Goal: Task Accomplishment & Management: Use online tool/utility

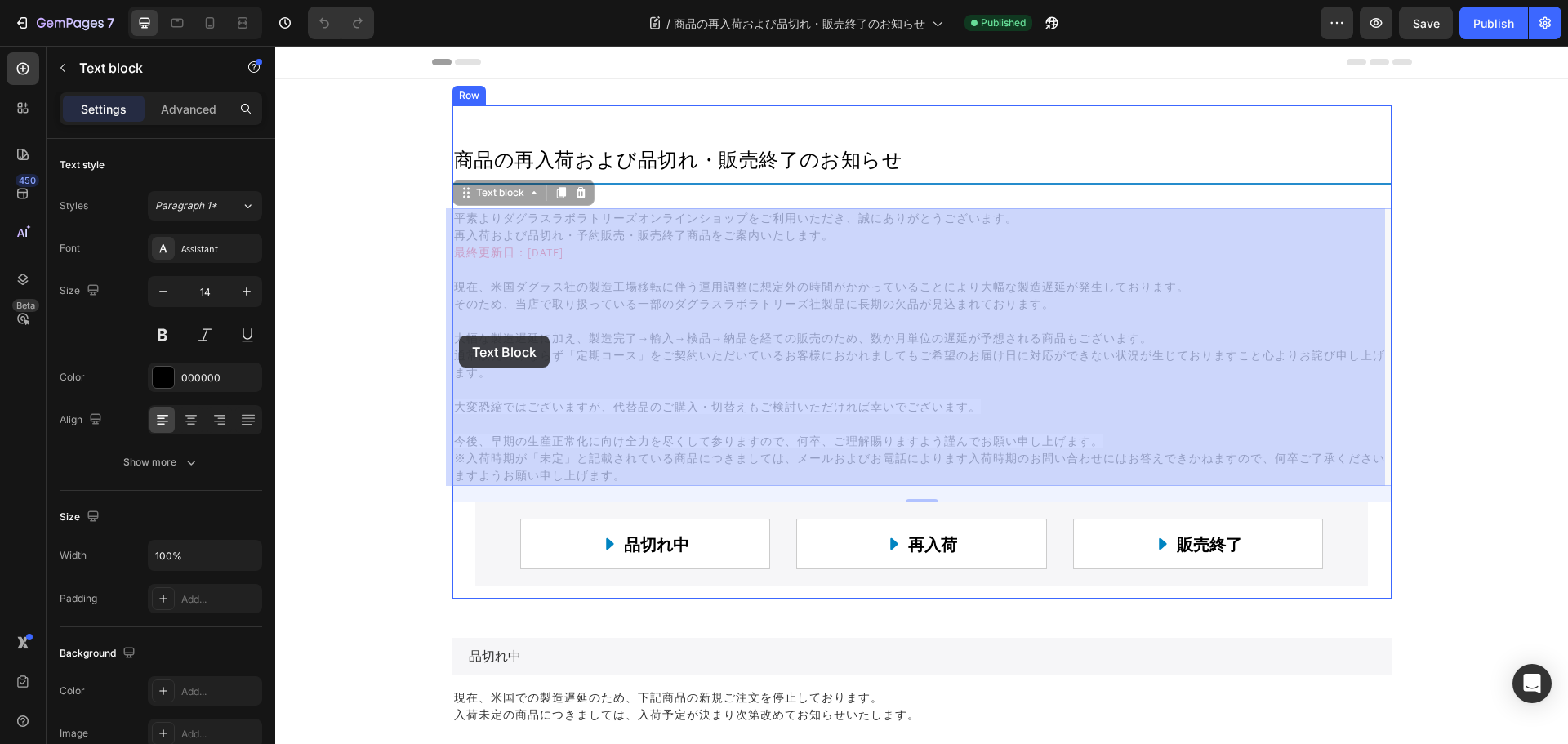
drag, startPoint x: 578, startPoint y: 341, endPoint x: 459, endPoint y: 336, distance: 119.1
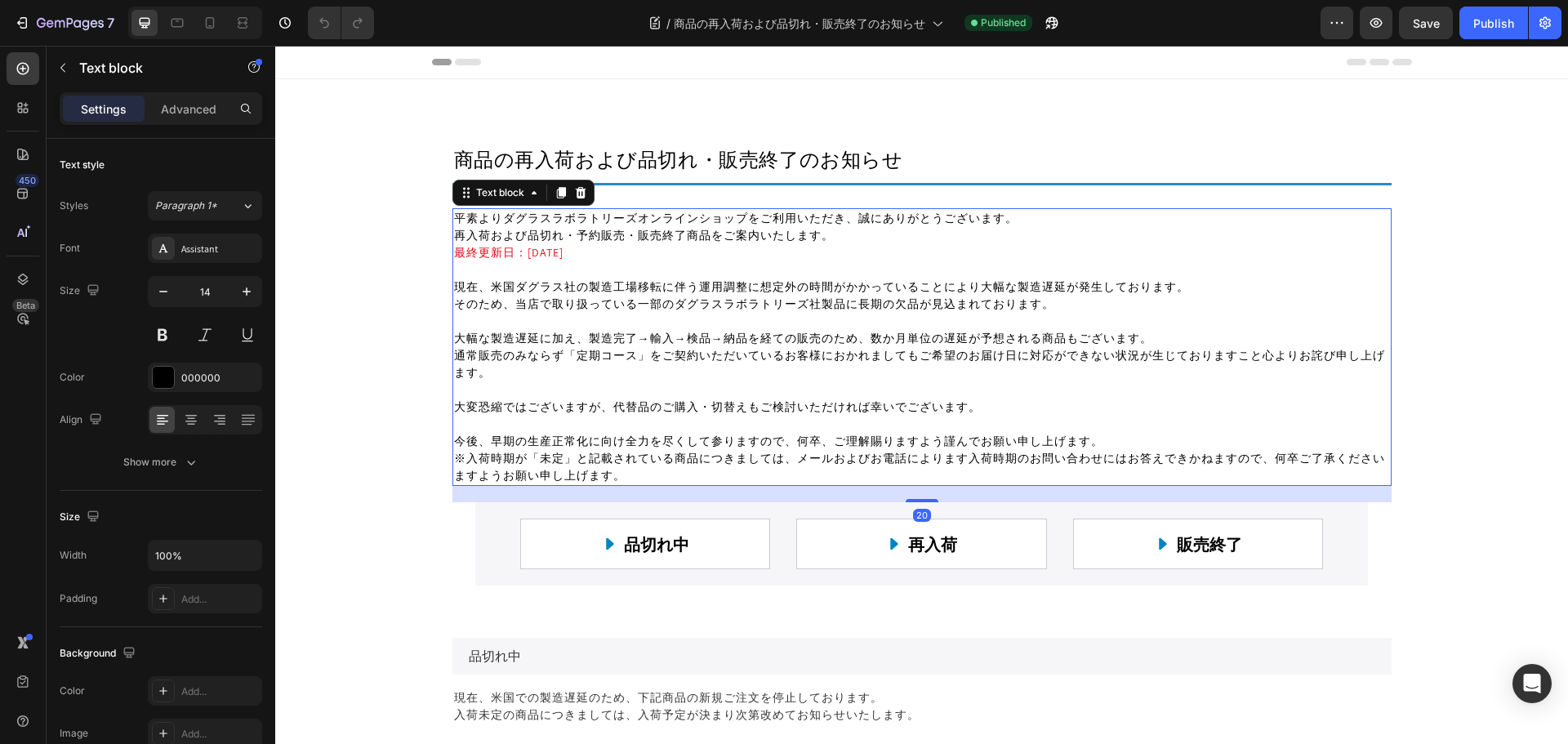
click at [525, 344] on p "現在、米国ダグラス社の製造工場移転に伴う運用調整に想定外の時間がかかっていることにより大幅な製造遅延が発生しております。 そのため、当店で取り扱っている一部の…" at bounding box center [922, 329] width 936 height 102
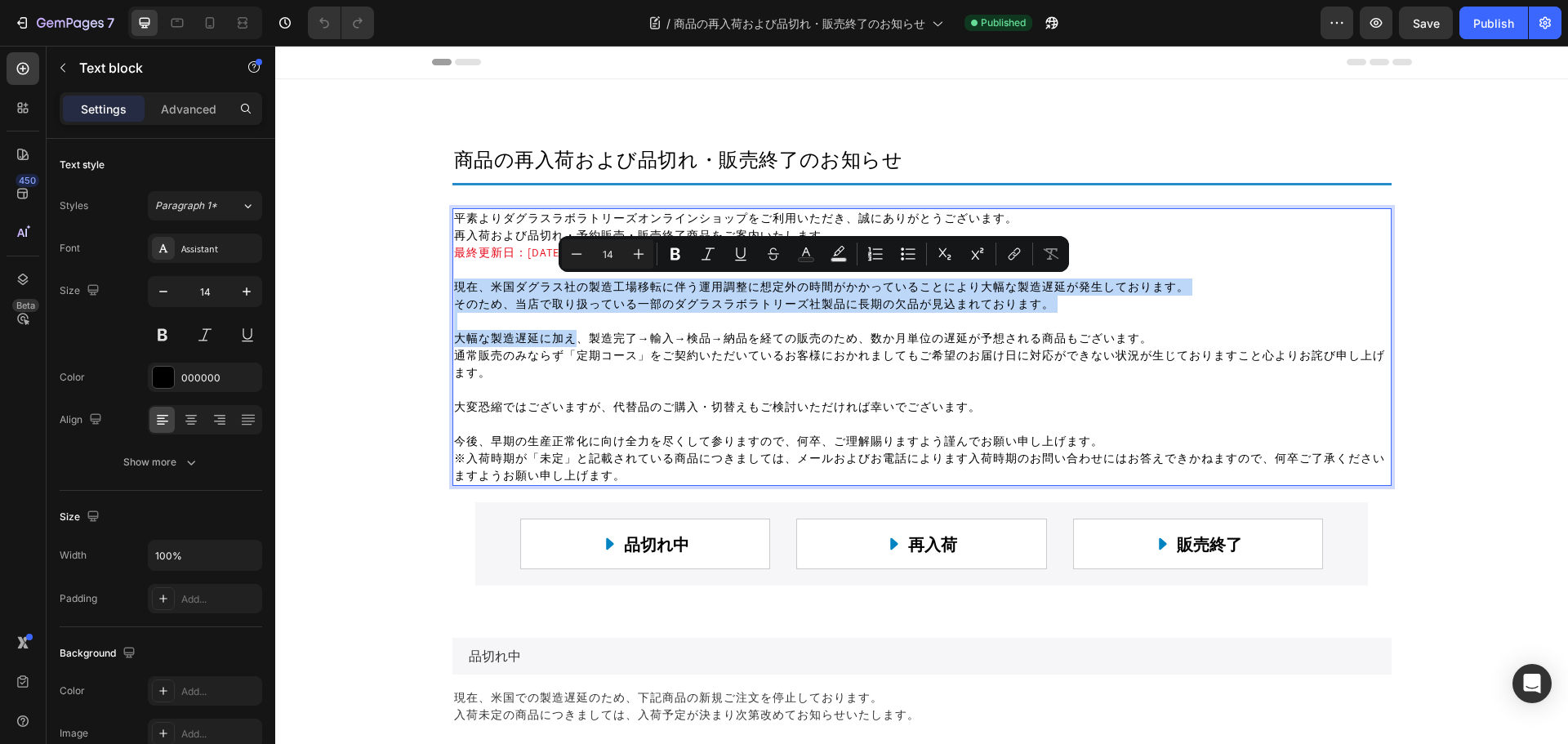
drag, startPoint x: 575, startPoint y: 342, endPoint x: 442, endPoint y: 288, distance: 143.5
click at [442, 288] on section "商品の再入荷および品切れ・販売終了のお知らせ Heading Title Line 平素よりダグラスラボラトリーズオンラインショップをご利用いただき、誠にあり…" at bounding box center [922, 344] width 965 height 532
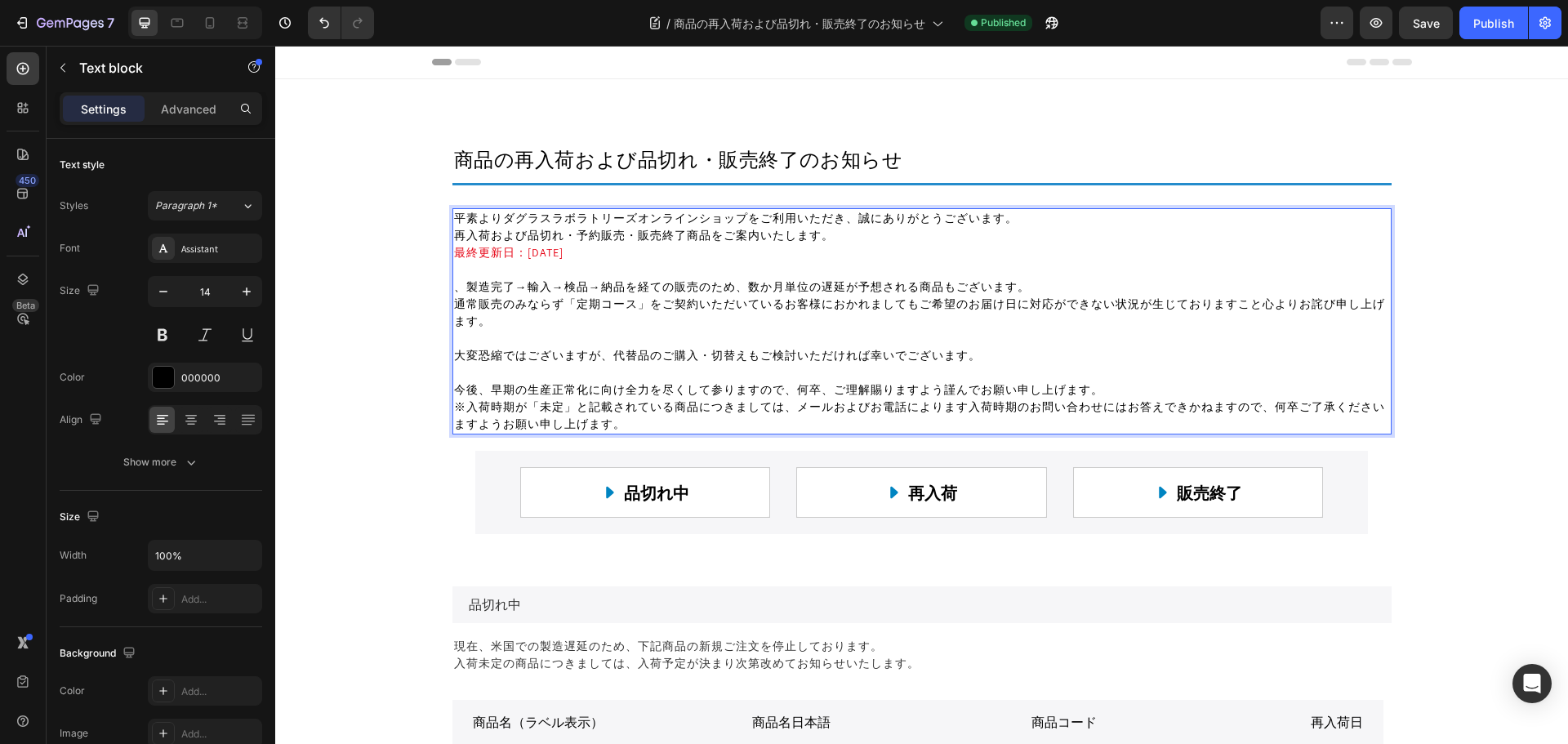
click at [459, 293] on p "、製造完了→輸入→検品→納品を経ての販売のため、数か月単位の遅延が予想される商品もございます。 通常販売のみならず「定期コース」をご契約いただいているお客様に…" at bounding box center [922, 304] width 936 height 51
drag, startPoint x: 459, startPoint y: 292, endPoint x: 463, endPoint y: 312, distance: 20.4
click at [458, 292] on p "、製造完了→輸入→検品→納品を経ての販売のため、数か月単位の遅延が予想される商品もございます。 通常販売のみならず「定期コース」をご契約いただいているお客様に…" at bounding box center [922, 304] width 936 height 51
click at [468, 324] on p "、製造完了→輸入→検品→納品を経ての販売のため、数か月単位の遅延が予想される商品もございます。 通常販売のみならず「定期コース」をご契約いただいているお客様に…" at bounding box center [922, 304] width 936 height 51
click at [457, 290] on p "、製造完了→輸入→検品→納品を経ての販売のため、数か月単位の遅延が予想される商品もございます。 通常販売のみならず「定期コース」をご契約いただいているお客様に…" at bounding box center [922, 304] width 936 height 51
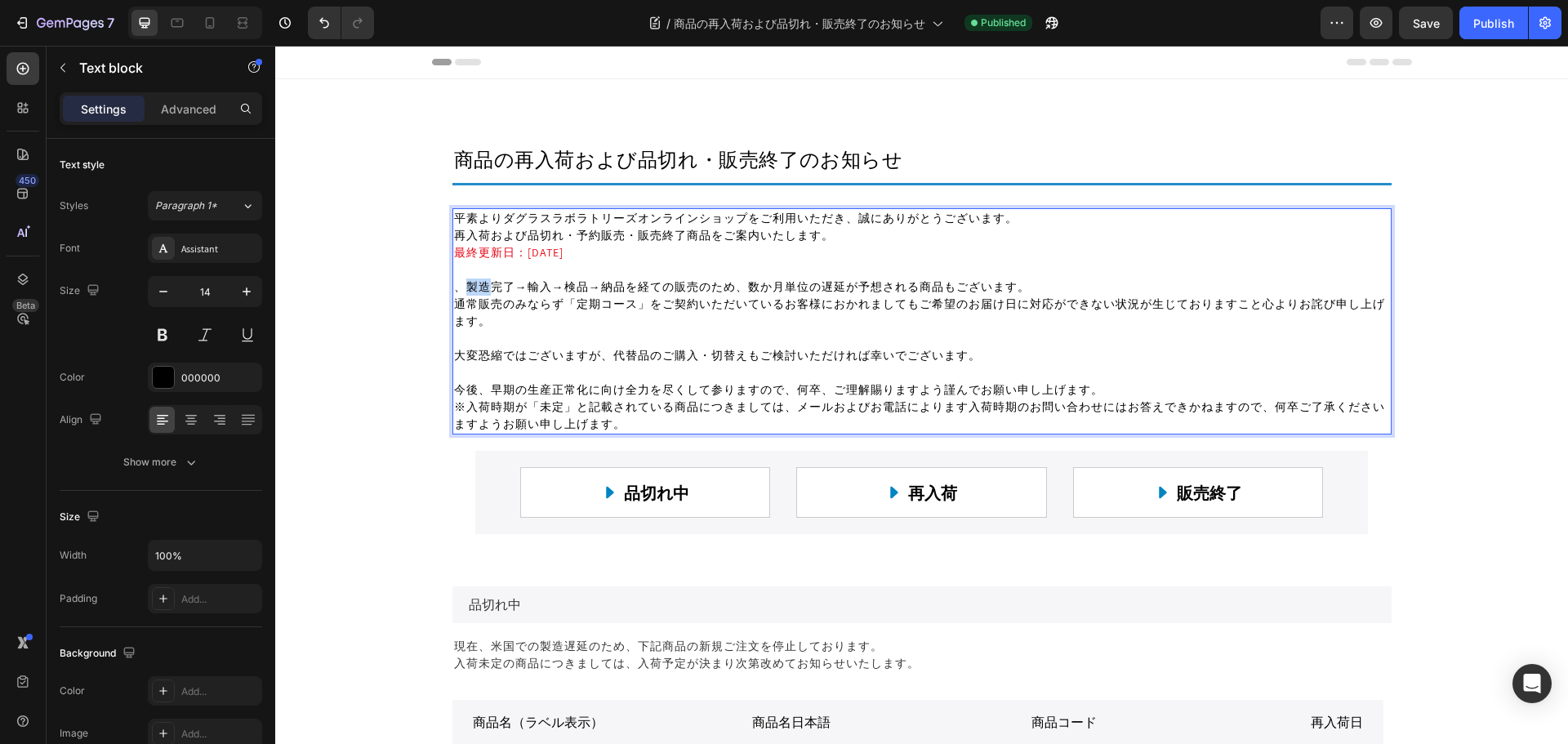
click at [457, 290] on p "、製造完了→輸入→検品→納品を経ての販売のため、数か月単位の遅延が予想される商品もございます。 通常販売のみならず「定期コース」をご契約いただいているお客様に…" at bounding box center [922, 304] width 936 height 51
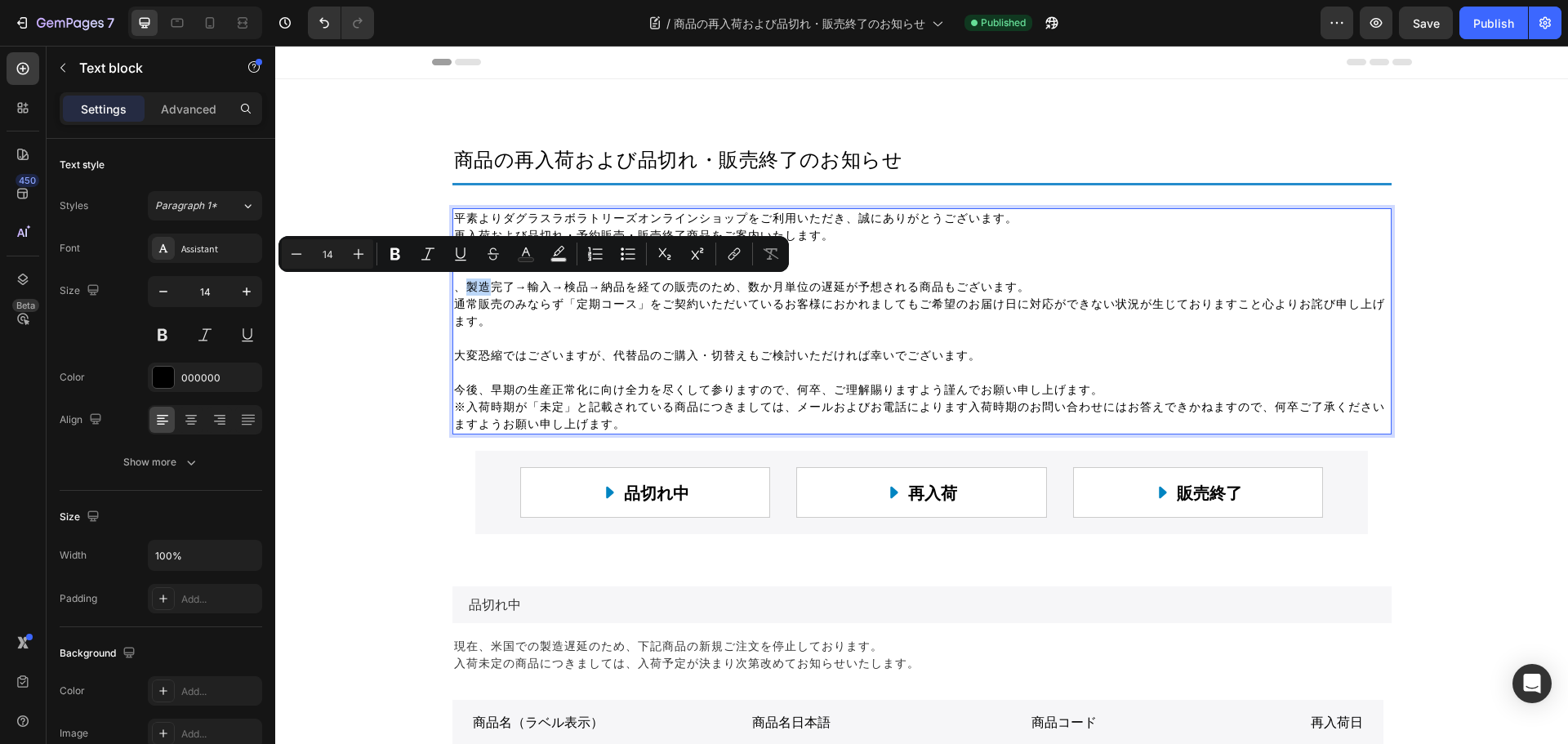
click at [457, 290] on p "、製造完了→輸入→検品→納品を経ての販売のため、数か月単位の遅延が予想される商品もございます。 通常販売のみならず「定期コース」をご契約いただいているお客様に…" at bounding box center [922, 304] width 936 height 51
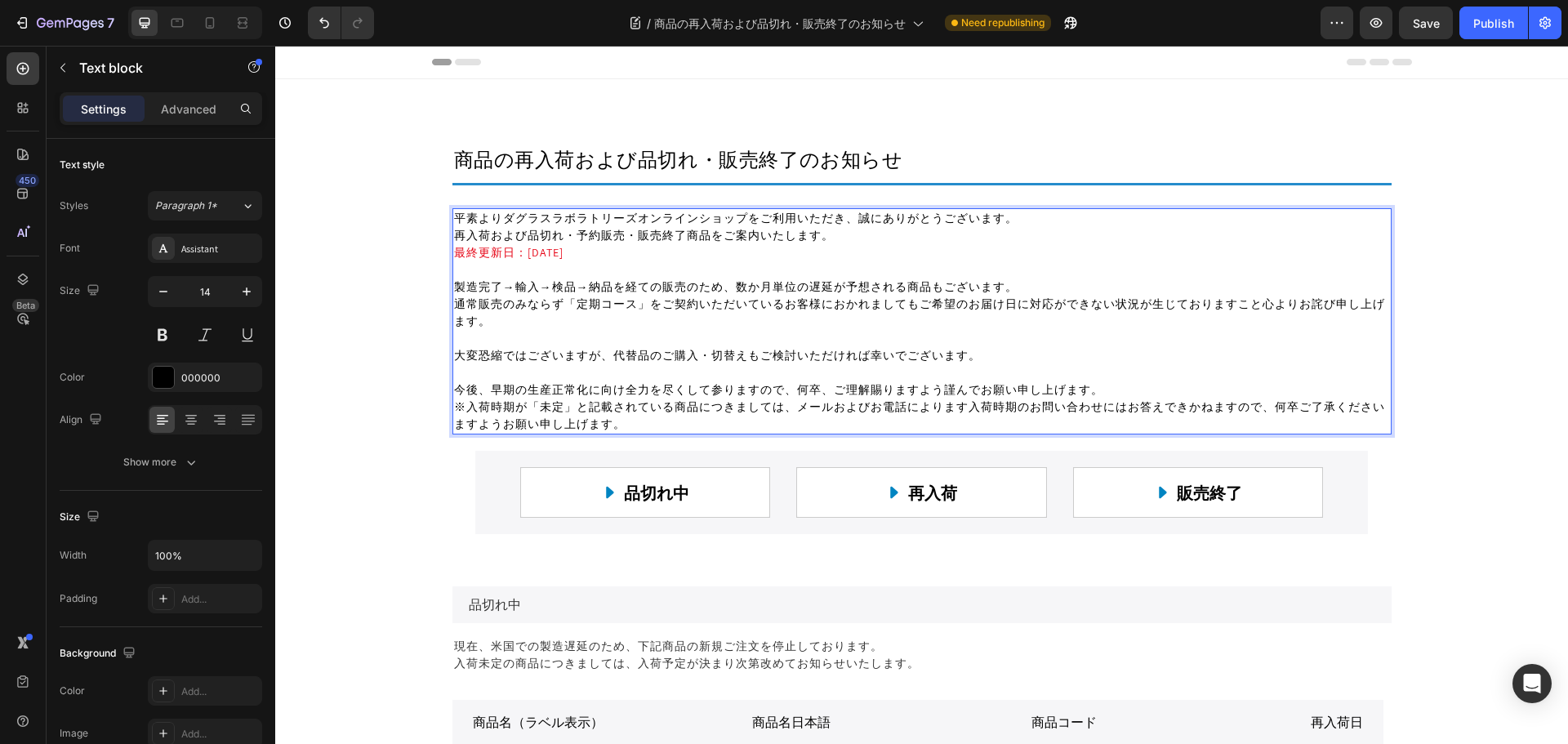
click at [787, 389] on span "今後、早期の生産正常化に向け全力を尽くして参りますので、何卒、ご理解賜りますよう謹んでお願い申し上げます。" at bounding box center [778, 389] width 649 height 14
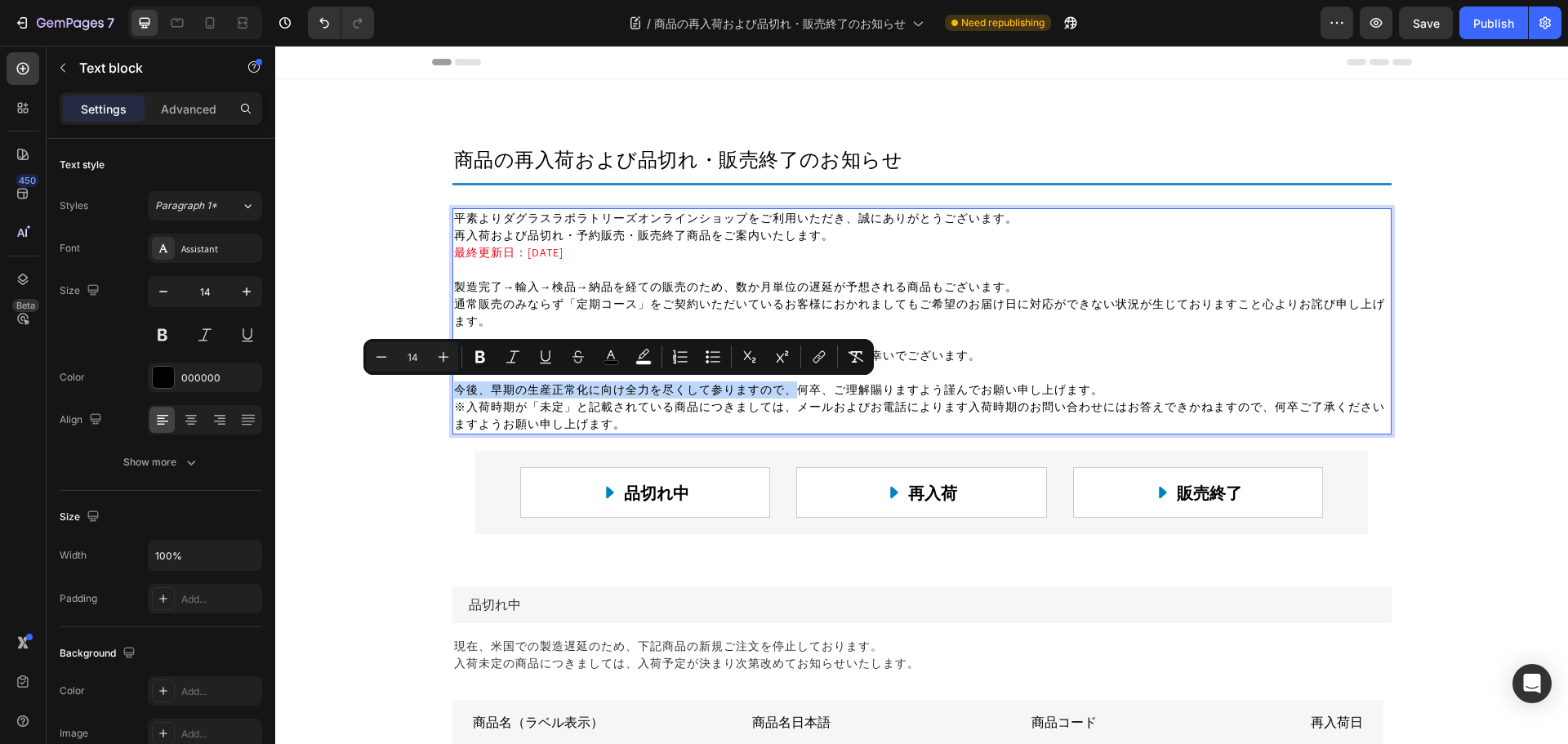
drag, startPoint x: 795, startPoint y: 391, endPoint x: 440, endPoint y: 395, distance: 355.0
click at [440, 395] on section "商品の再入荷および品切れ・販売終了のお知らせ Heading Title Line 平素よりダグラスラボラトリーズオンラインショップをご利用いただき、誠にあり…" at bounding box center [922, 319] width 965 height 481
click at [667, 419] on p "※入荷時期が「未定」と記載されている商品につきましては、メールおよびお電話によります入荷時期のお問い合わせにはお答えできかねますので、何卒ご了承くださいますよ…" at bounding box center [922, 416] width 936 height 34
drag, startPoint x: 789, startPoint y: 389, endPoint x: 438, endPoint y: 391, distance: 351.0
click at [439, 391] on section "商品の再入荷および品切れ・販売終了のお知らせ Heading Title Line 平素よりダグラスラボラトリーズオンラインショップをご利用いただき、誠にあり…" at bounding box center [922, 319] width 965 height 481
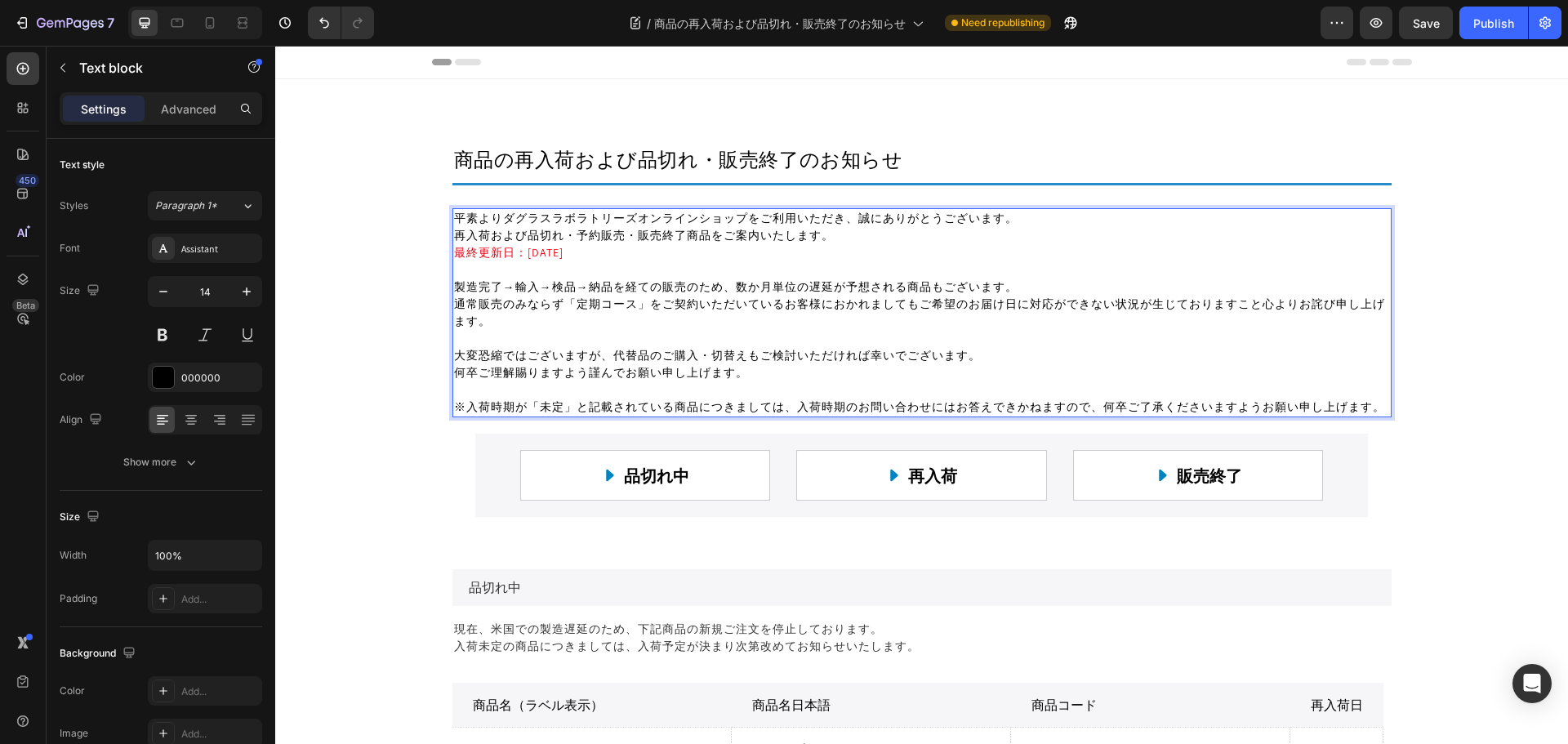
click at [506, 407] on p "※入荷時期が「未定」と記載されている商品につきましては、入荷時期のお問い合わせにはお答えできかねますので、何卒ご了承くださいますようお願い申し上げます。" at bounding box center [922, 407] width 936 height 17
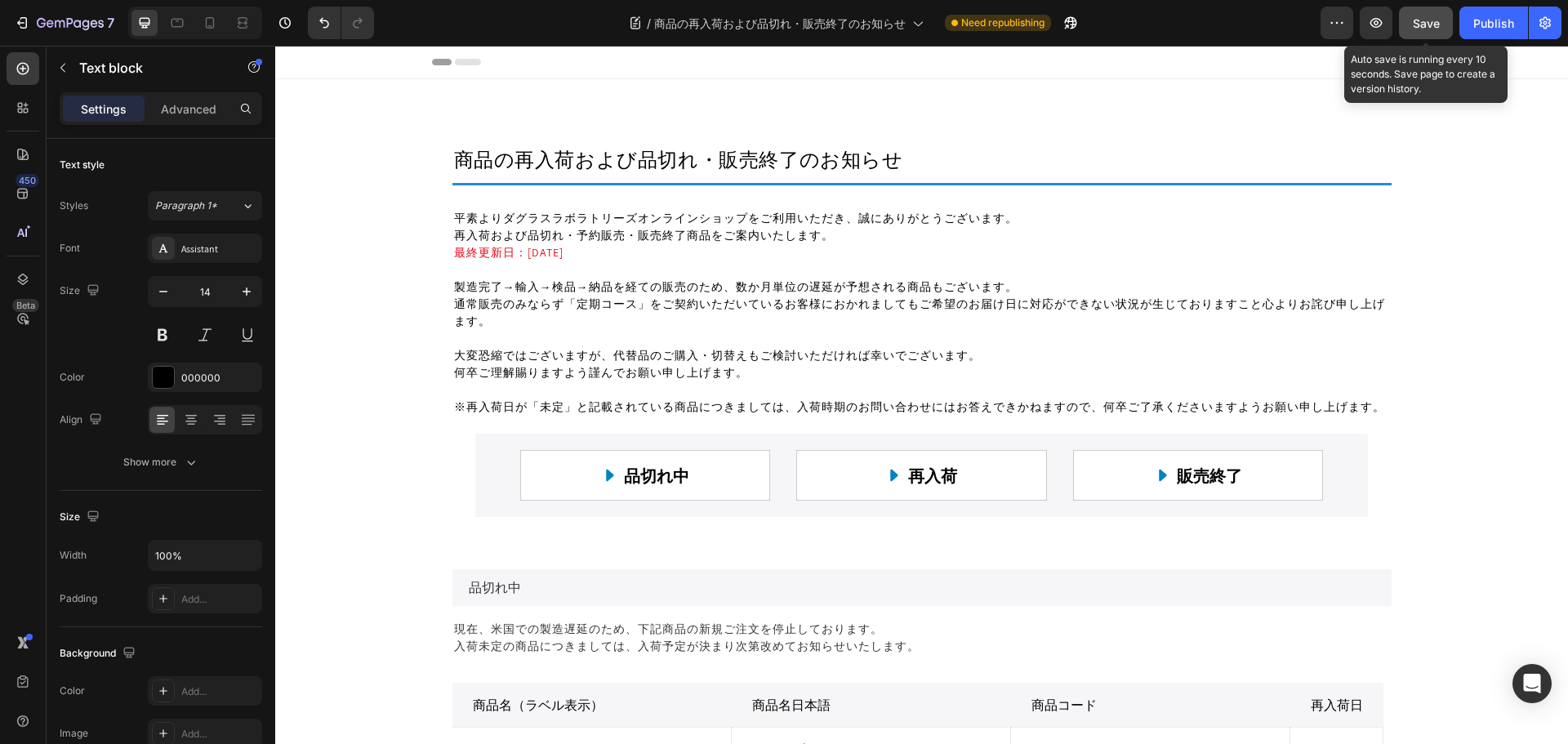
click at [1432, 27] on span "Save" at bounding box center [1427, 23] width 27 height 14
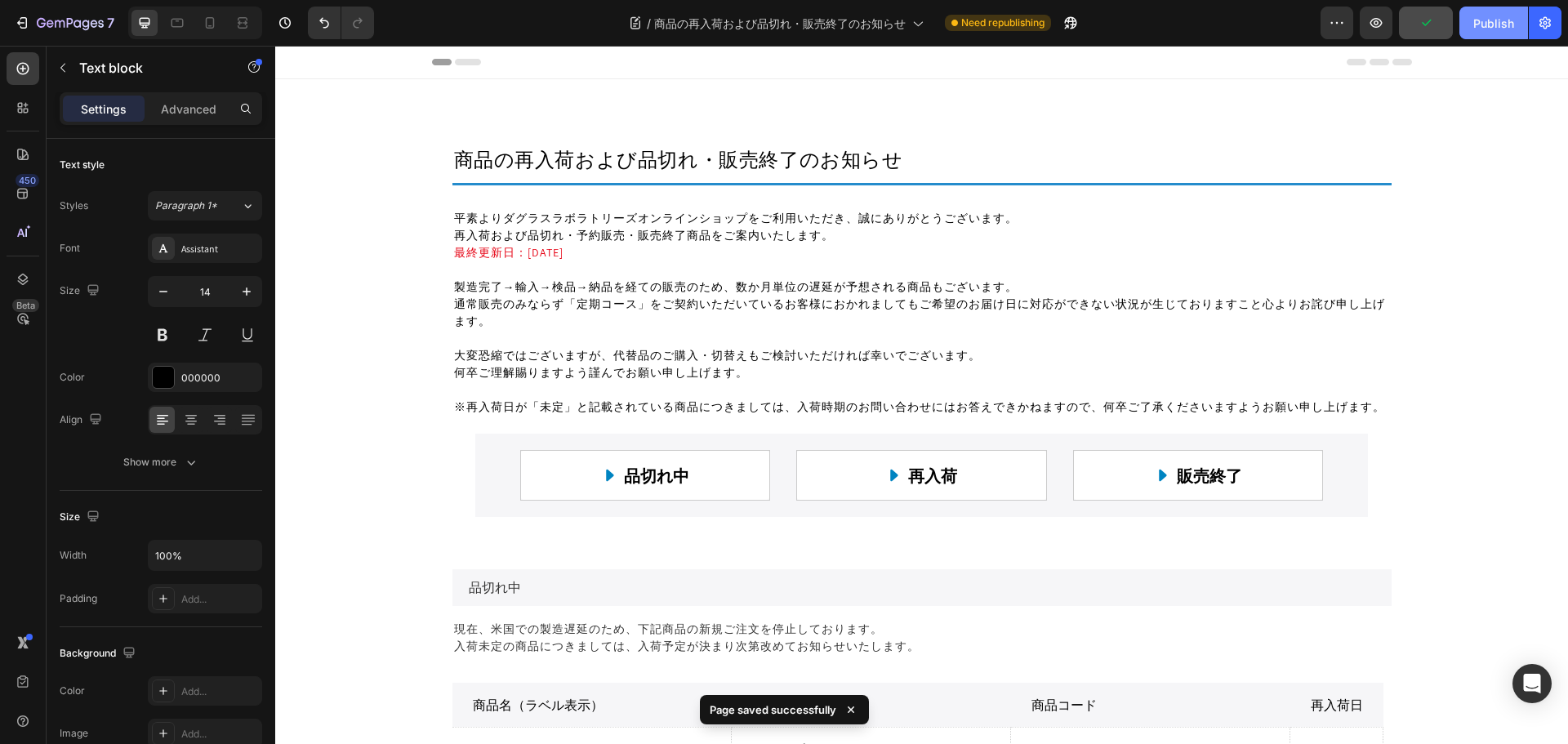
click at [1503, 22] on div "Publish" at bounding box center [1493, 23] width 41 height 17
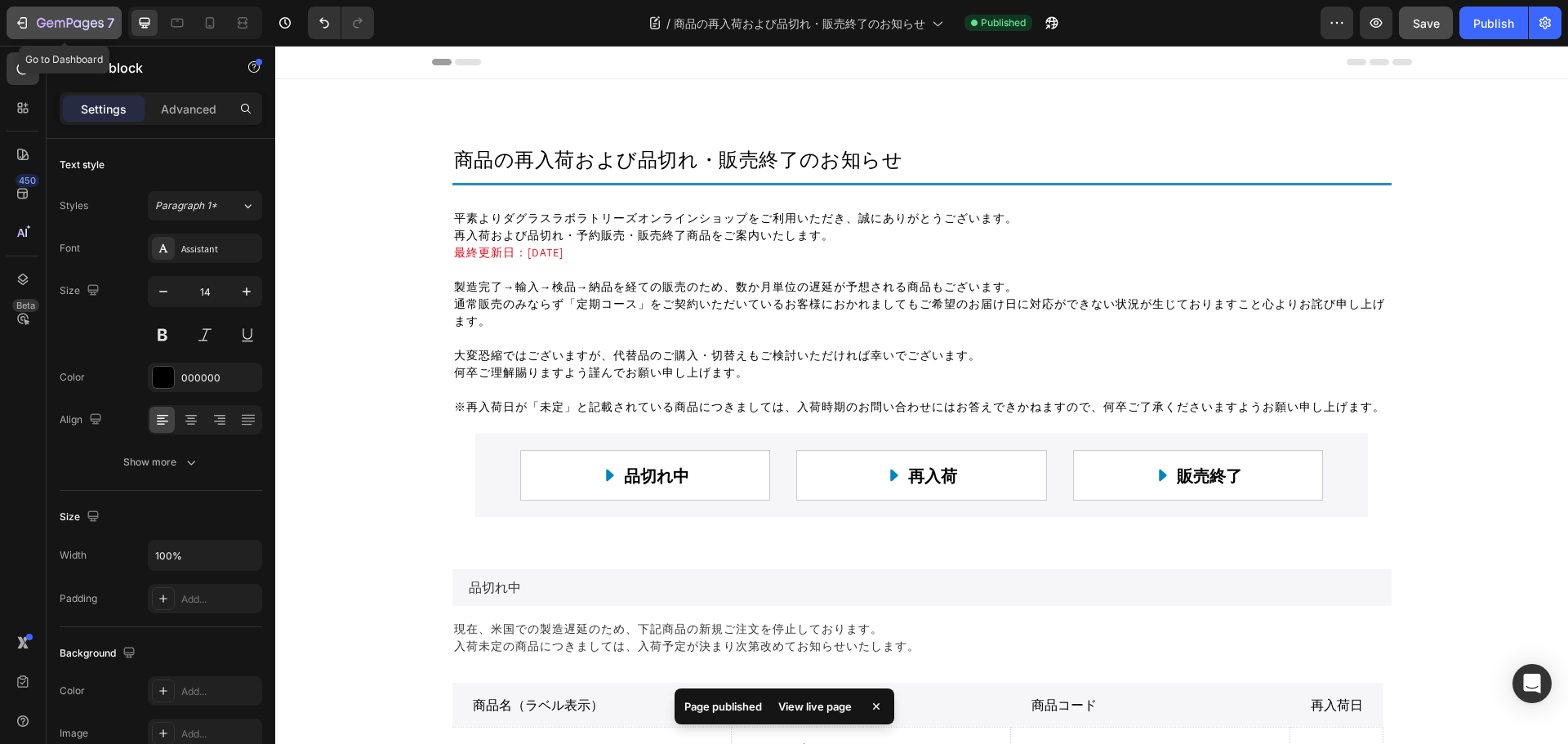
click at [28, 25] on icon "button" at bounding box center [22, 22] width 16 height 16
